Goal: Task Accomplishment & Management: Use online tool/utility

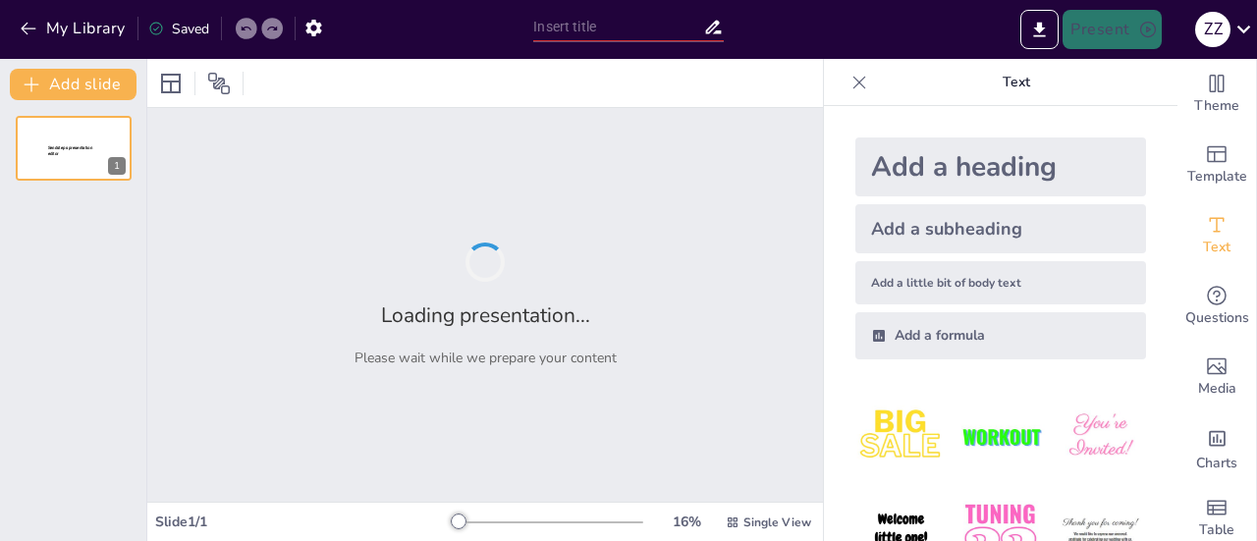
type input "Navigating Telecommunications: The Project Management Journey of [PERSON_NAME],…"
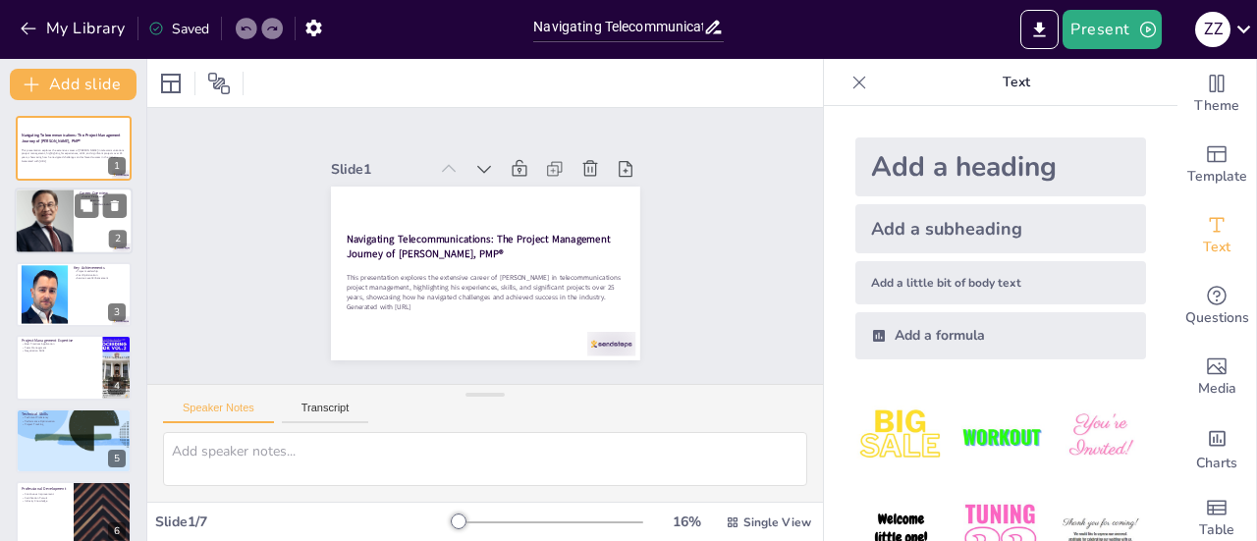
click at [72, 224] on div at bounding box center [43, 222] width 117 height 67
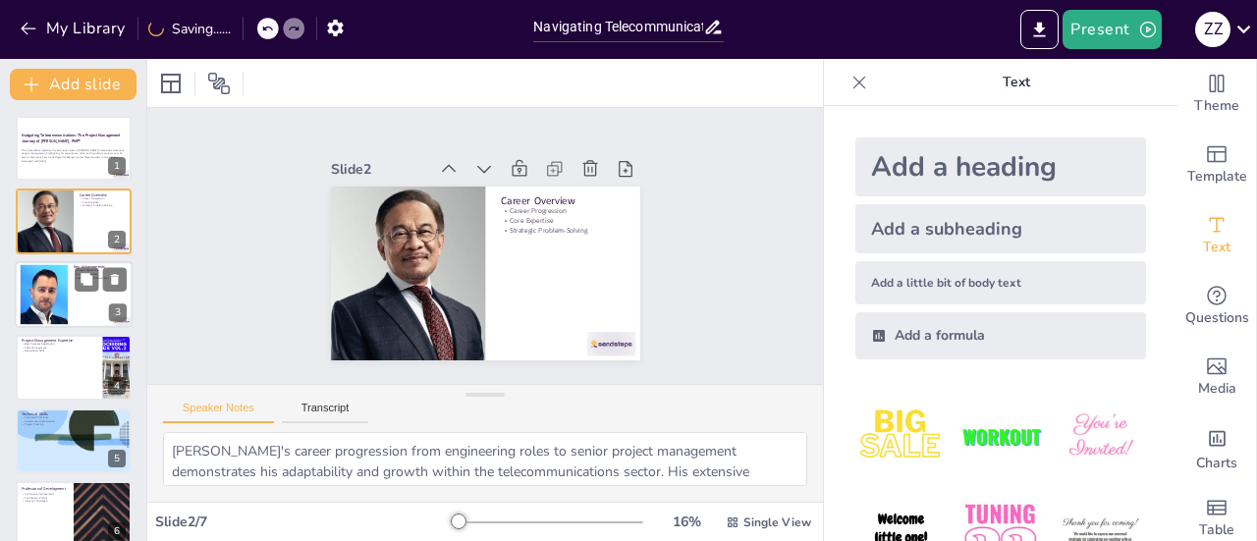
click at [42, 296] on div at bounding box center [44, 294] width 60 height 60
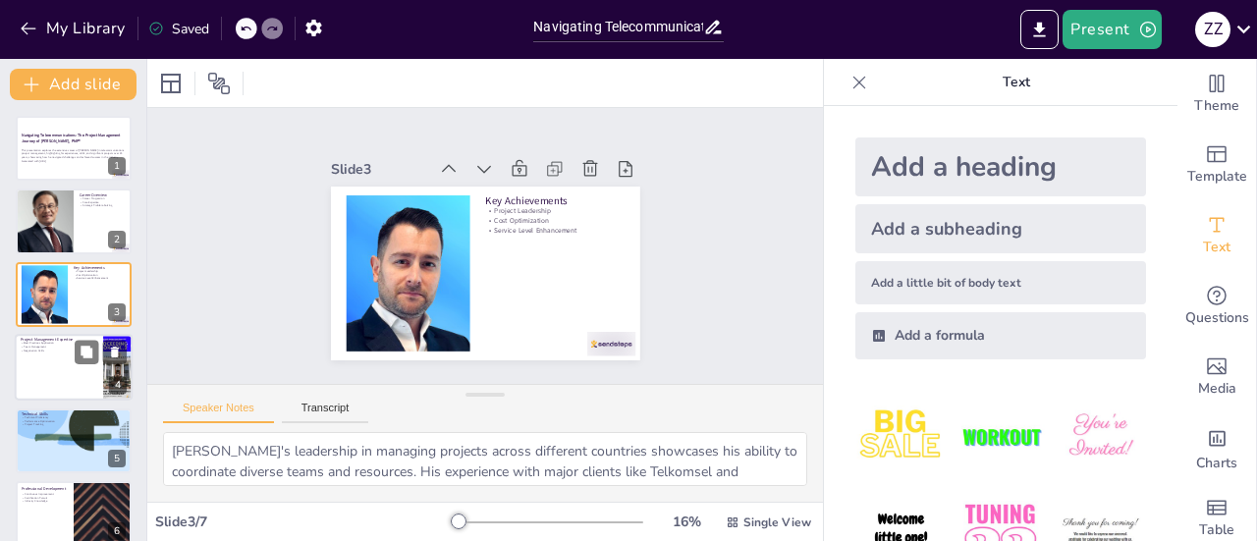
click at [37, 351] on p "Negotiation Skills" at bounding box center [59, 352] width 77 height 4
type textarea "Ahmad's certification as a PMP equips him with the knowledge to apply industry …"
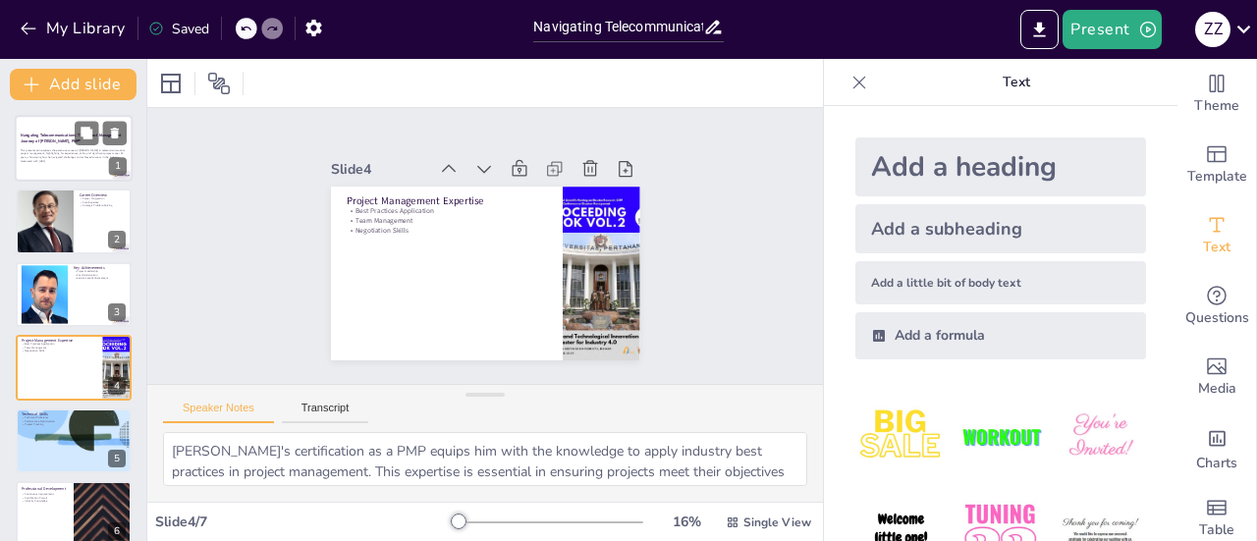
click at [73, 144] on div "Navigating Telecommunications: The Project Management Journey of [PERSON_NAME],…" at bounding box center [74, 138] width 106 height 13
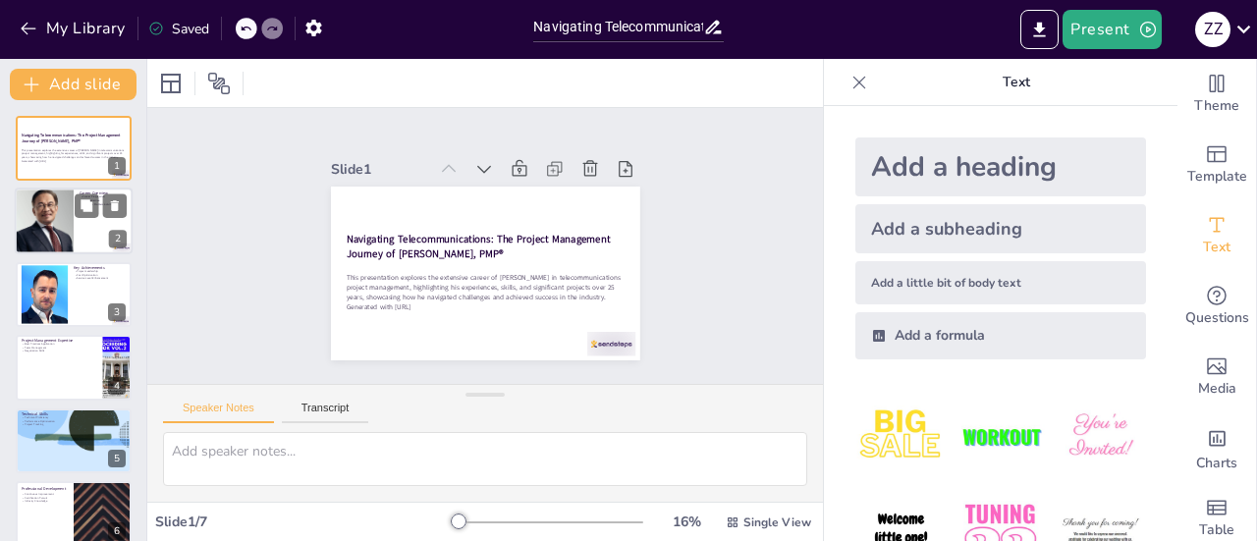
click at [42, 225] on div at bounding box center [43, 222] width 117 height 67
type textarea "Ahmad's career progression from engineering roles to senior project management …"
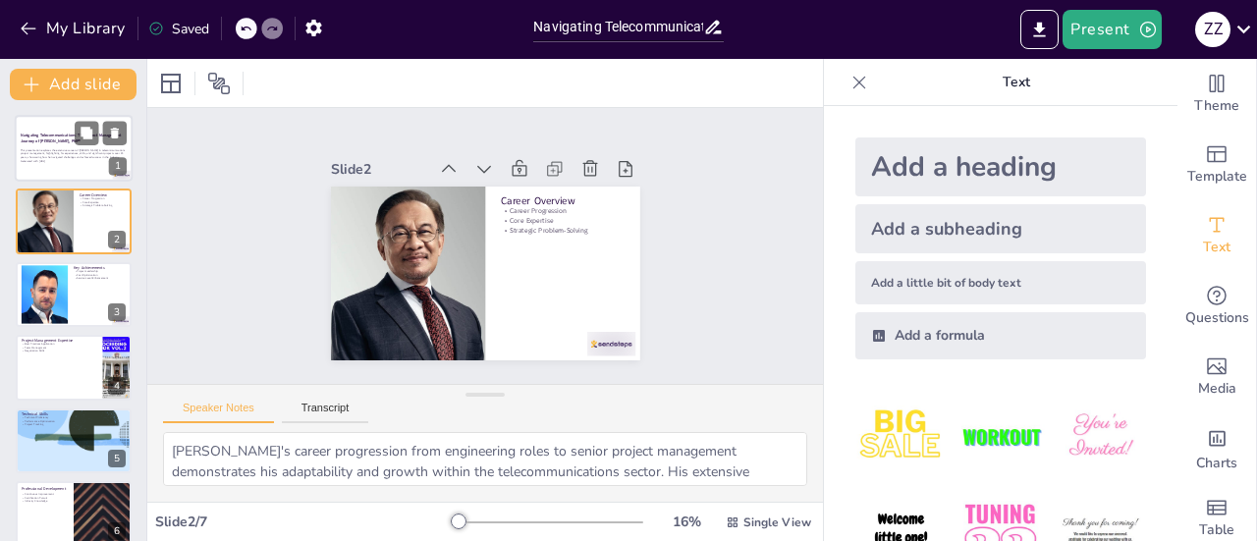
click at [59, 148] on p "This presentation explores the extensive career of [PERSON_NAME] in telecommuni…" at bounding box center [74, 153] width 106 height 11
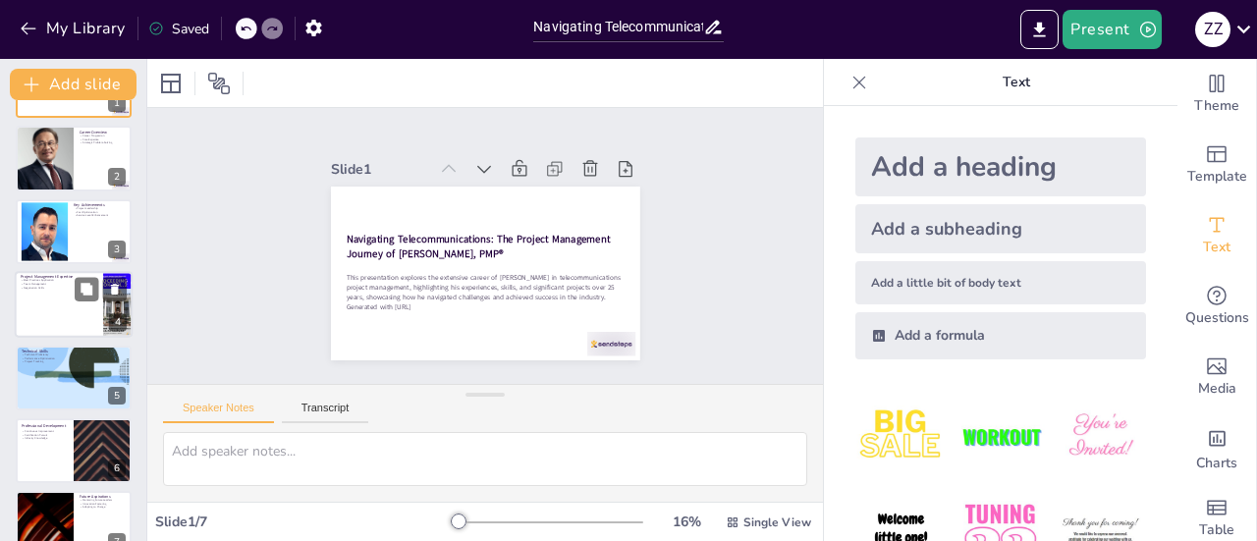
scroll to position [93, 0]
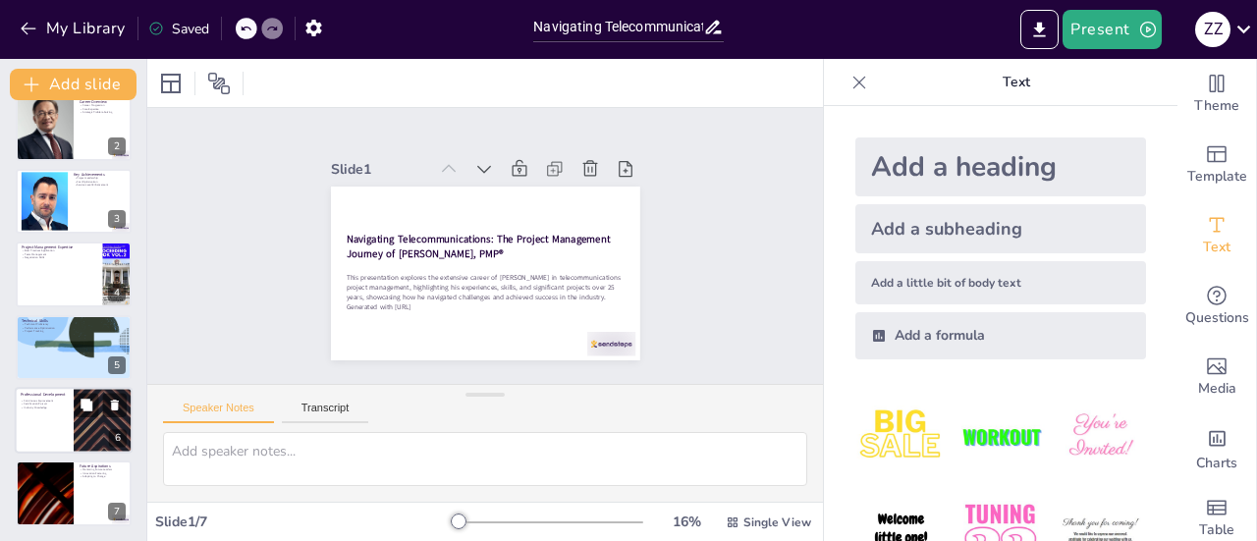
click at [52, 400] on p "Continuous Improvement" at bounding box center [44, 401] width 47 height 4
type textarea "Ahmad's commitment to continuous improvement reflects his dedication to persona…"
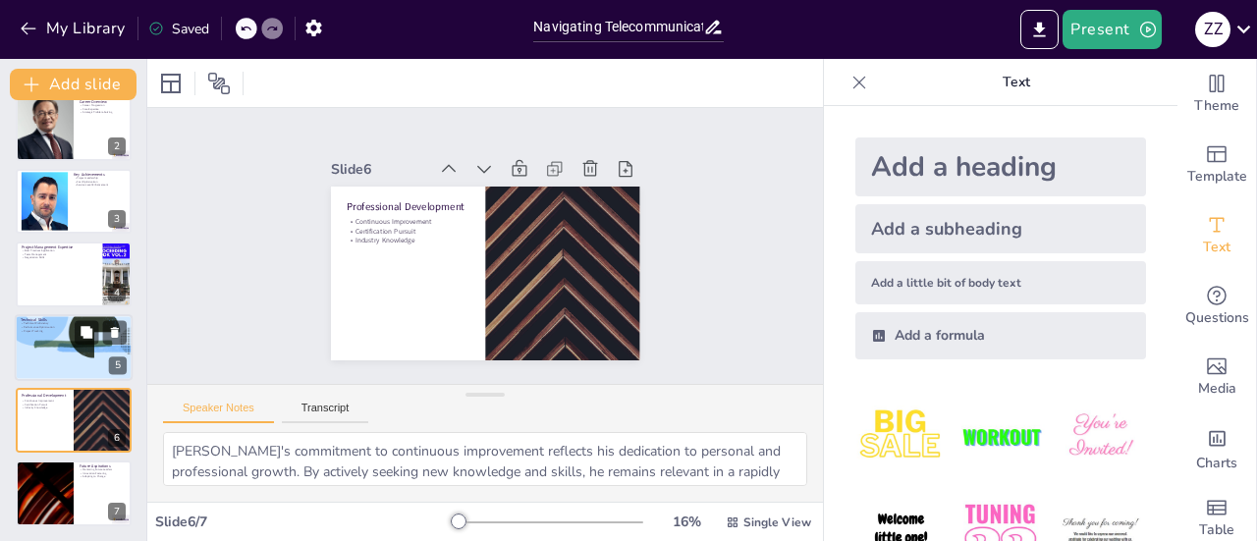
scroll to position [0, 0]
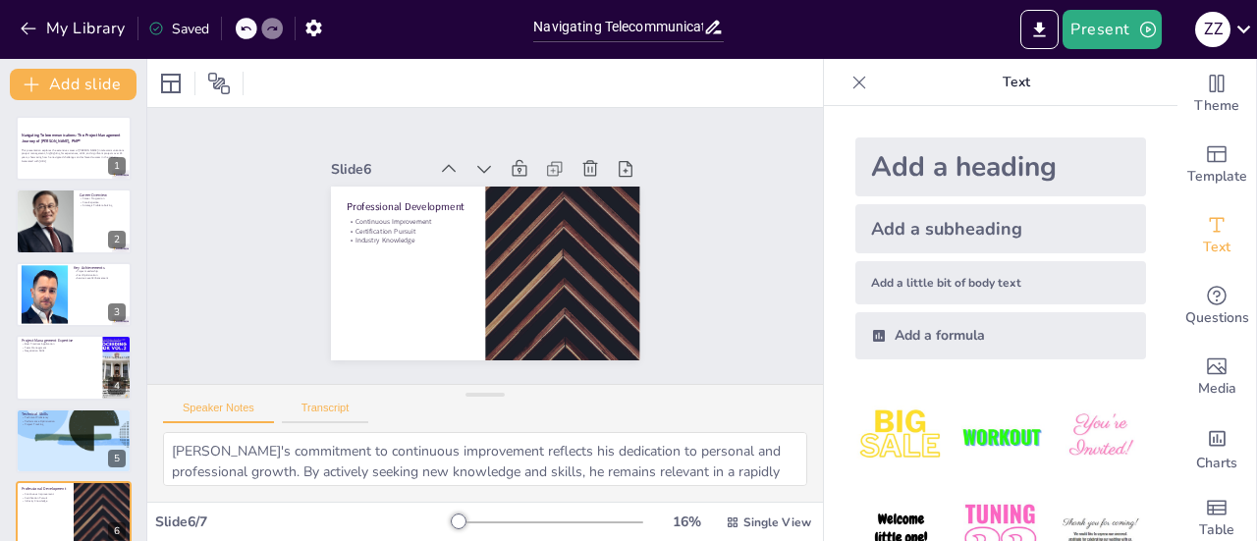
click at [338, 417] on button "Transcript" at bounding box center [325, 413] width 87 height 22
click at [224, 414] on button "Speaker Notes" at bounding box center [218, 413] width 111 height 22
click at [1132, 33] on button "Present" at bounding box center [1112, 29] width 98 height 39
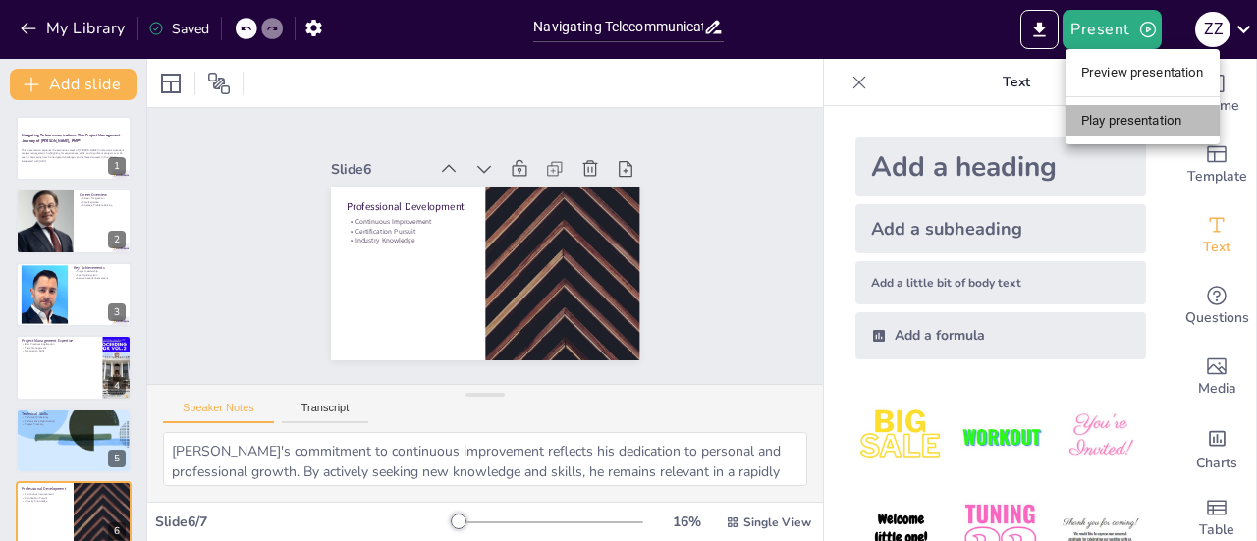
click at [1135, 123] on li "Play presentation" at bounding box center [1143, 120] width 154 height 31
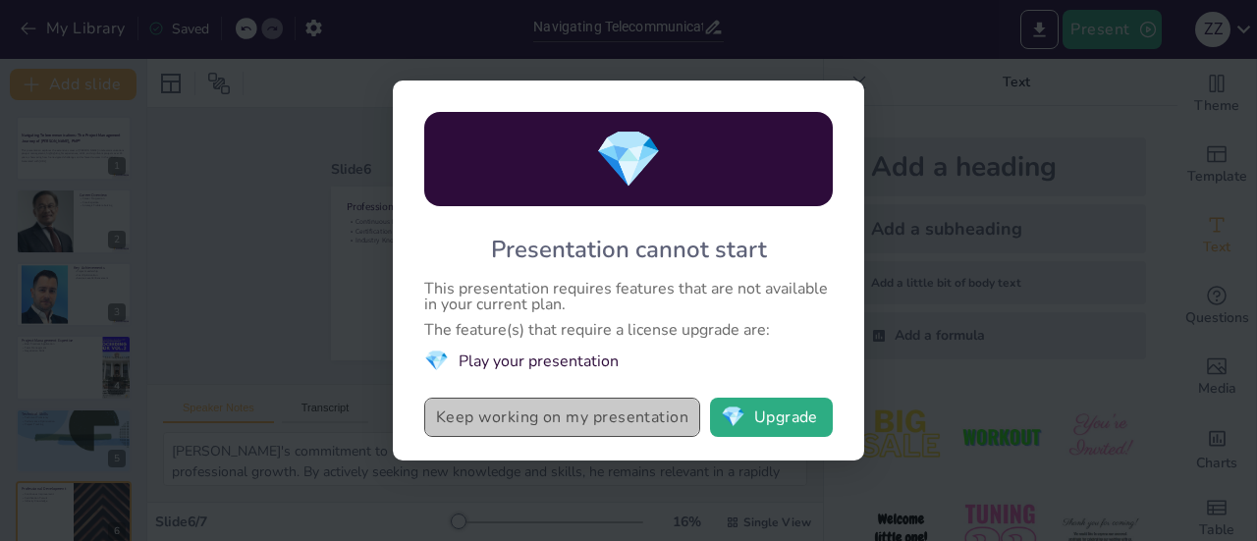
click at [549, 429] on button "Keep working on my presentation" at bounding box center [562, 417] width 276 height 39
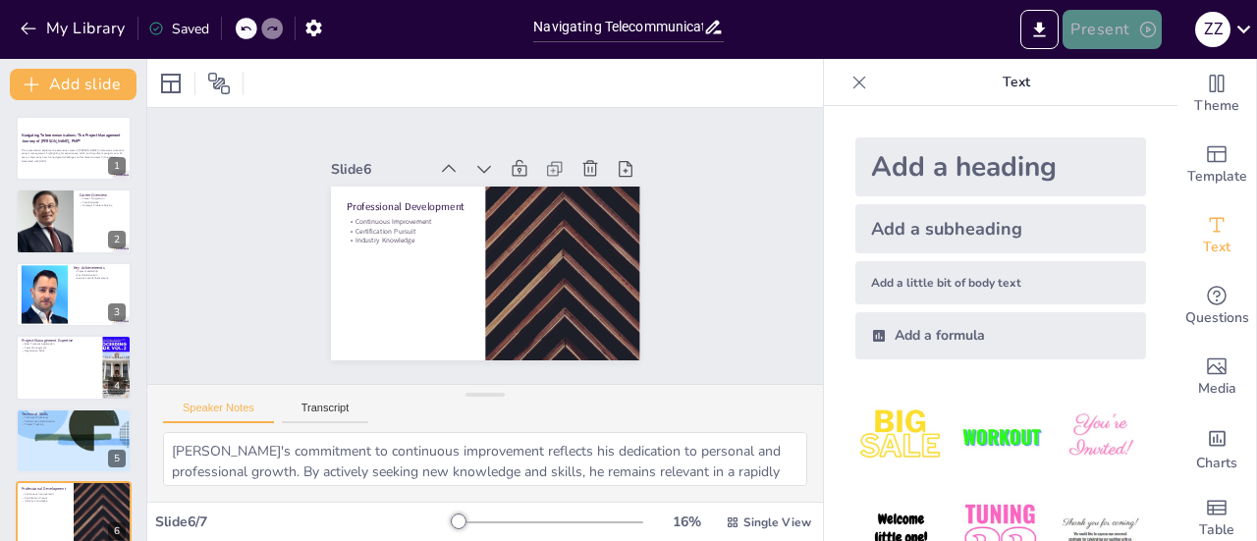
click at [1125, 32] on button "Present" at bounding box center [1112, 29] width 98 height 39
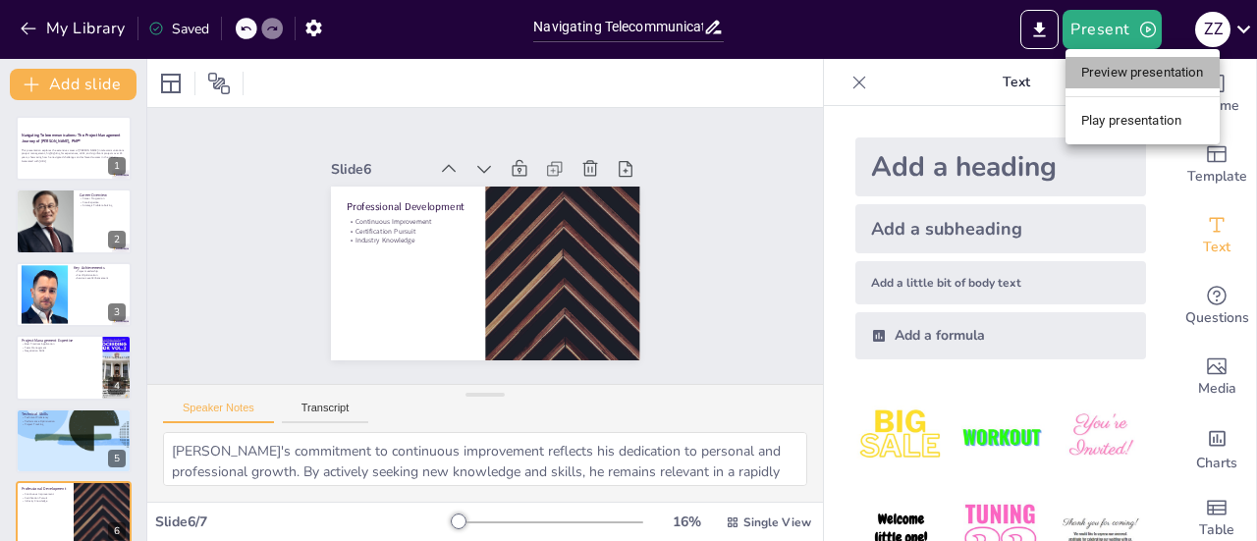
click at [1127, 66] on li "Preview presentation" at bounding box center [1143, 72] width 154 height 31
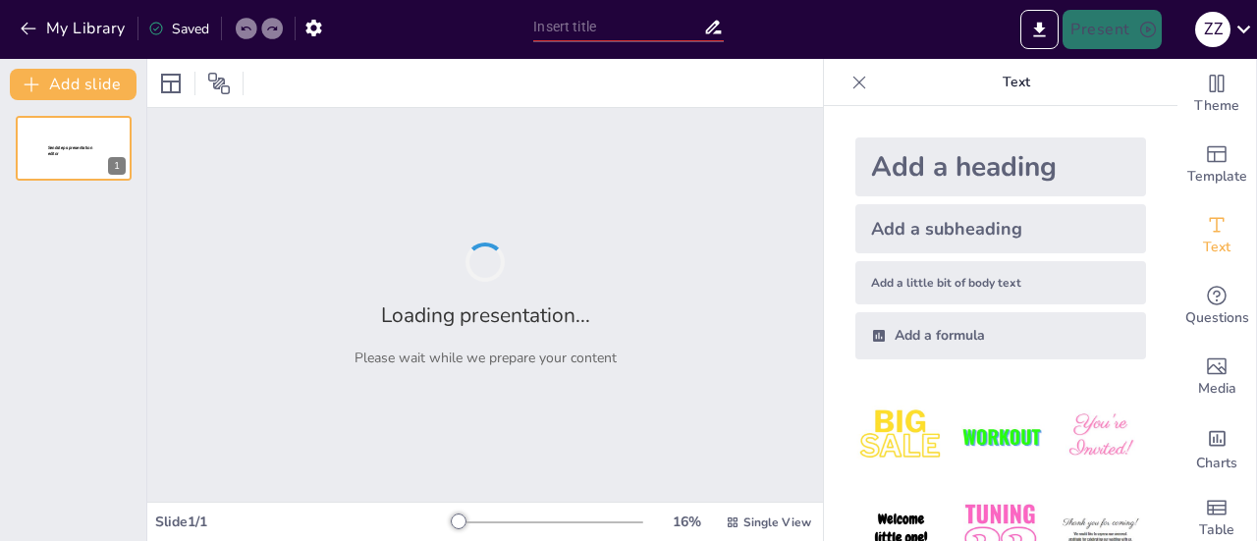
type input "Navigating Telecommunications: The Project Management Journey of [PERSON_NAME],…"
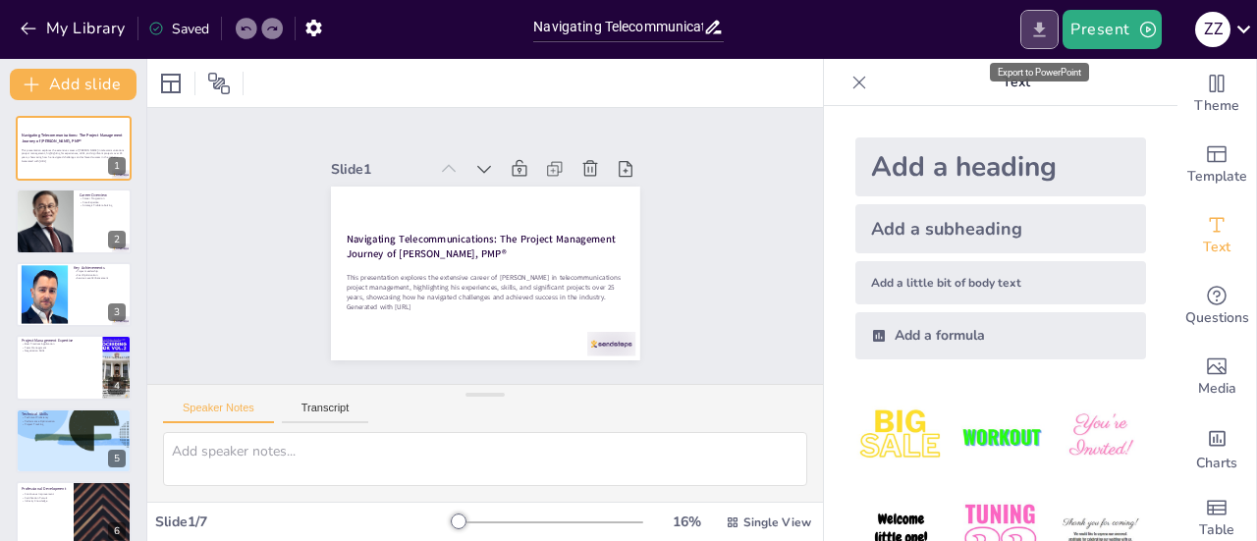
click at [1044, 27] on icon "Export to PowerPoint" at bounding box center [1040, 29] width 12 height 15
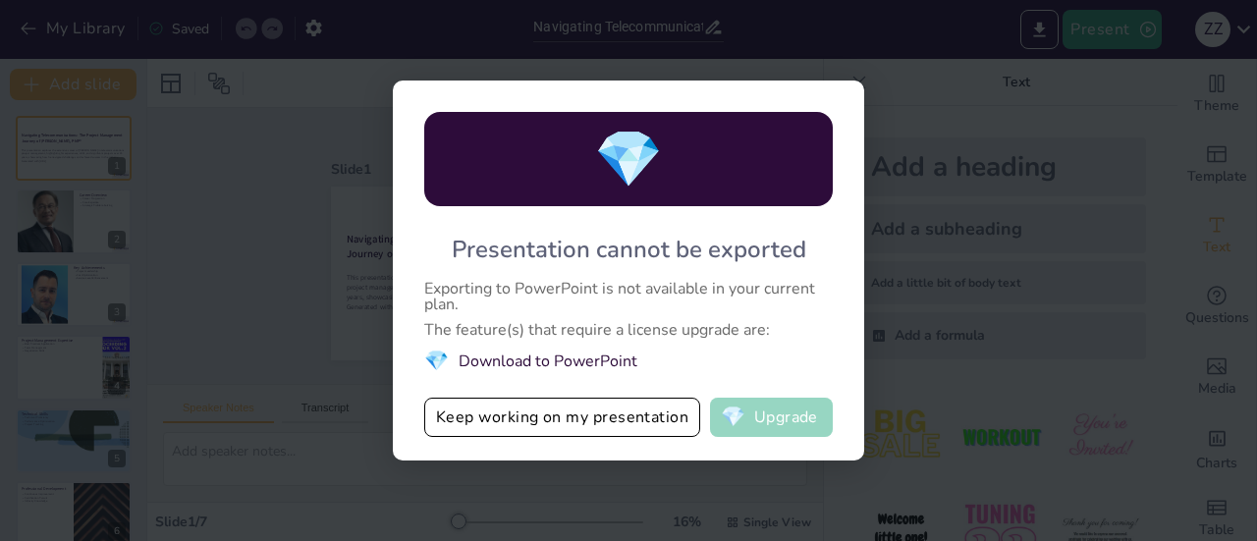
click at [740, 419] on span "💎" at bounding box center [733, 418] width 25 height 20
